Goal: Information Seeking & Learning: Learn about a topic

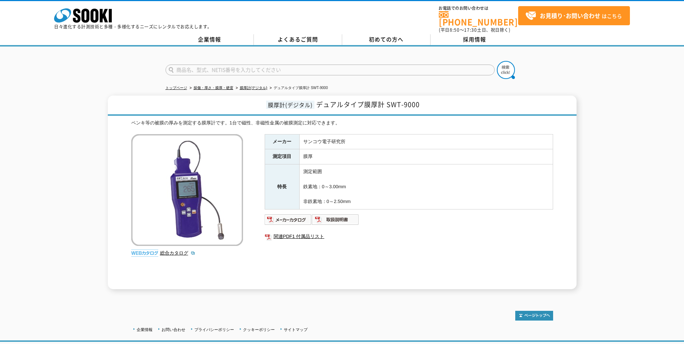
drag, startPoint x: 372, startPoint y: 197, endPoint x: 275, endPoint y: 126, distance: 120.3
click at [275, 126] on div "ペンキ等の被膜の厚みを測定する膜厚計です。1台で磁性、非磁性金属の被膜測定に対応できます。 総合カタログ メーカー サンコウ電子研究所 測定項目 膜厚 特長 …" at bounding box center [342, 204] width 422 height 170
drag, startPoint x: 275, startPoint y: 126, endPoint x: 434, endPoint y: 151, distance: 161.4
click at [434, 151] on td "膜厚" at bounding box center [426, 156] width 254 height 15
drag, startPoint x: 135, startPoint y: 115, endPoint x: 362, endPoint y: 129, distance: 227.7
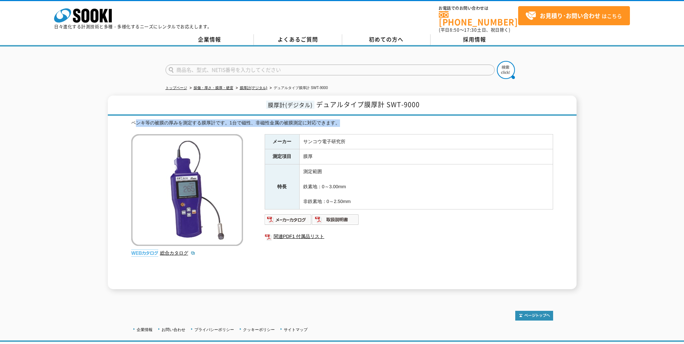
click at [362, 129] on div "ペンキ等の被膜の厚みを測定する膜厚計です。1台で磁性、非磁性金属の被膜測定に対応できます。 総合カタログ メーカー サンコウ電子研究所 測定項目 膜厚 特長 …" at bounding box center [342, 204] width 422 height 170
drag, startPoint x: 362, startPoint y: 129, endPoint x: 312, endPoint y: 130, distance: 50.1
click at [312, 134] on td "サンコウ電子研究所" at bounding box center [426, 141] width 254 height 15
drag, startPoint x: 248, startPoint y: 98, endPoint x: 449, endPoint y: 218, distance: 233.6
click at [449, 218] on div "膜厚計(デジタル) デュアルタイプ膜厚計 SWT-9000 ペンキ等の被膜の厚みを測定する膜厚計です。1台で磁性、非磁性金属の被膜測定に対応できます。 総合カ…" at bounding box center [342, 193] width 469 height 194
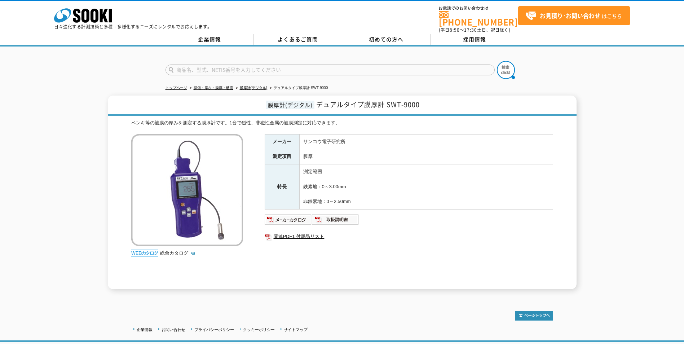
drag, startPoint x: 449, startPoint y: 218, endPoint x: 421, endPoint y: 238, distance: 34.9
click at [421, 238] on ul "関連PDF1 付属品リスト" at bounding box center [409, 236] width 289 height 17
click at [347, 218] on img at bounding box center [335, 220] width 47 height 12
drag, startPoint x: 364, startPoint y: 197, endPoint x: 404, endPoint y: 203, distance: 40.5
click at [404, 203] on td "測定範囲 鉄素地：0～3.00mm 非鉄素地：0～2.50mm" at bounding box center [426, 187] width 254 height 45
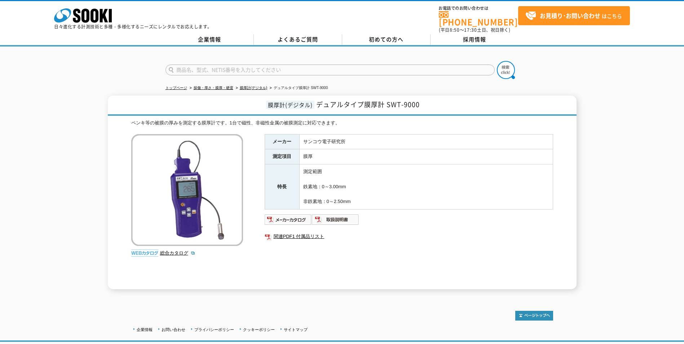
drag, startPoint x: 404, startPoint y: 203, endPoint x: 380, endPoint y: 205, distance: 23.9
click at [380, 205] on td "測定範囲 鉄素地：0～3.00mm 非鉄素地：0～2.50mm" at bounding box center [426, 187] width 254 height 45
click at [532, 134] on td "サンコウ電子研究所" at bounding box center [426, 141] width 254 height 15
click at [348, 216] on img at bounding box center [335, 220] width 47 height 12
